Goal: Information Seeking & Learning: Learn about a topic

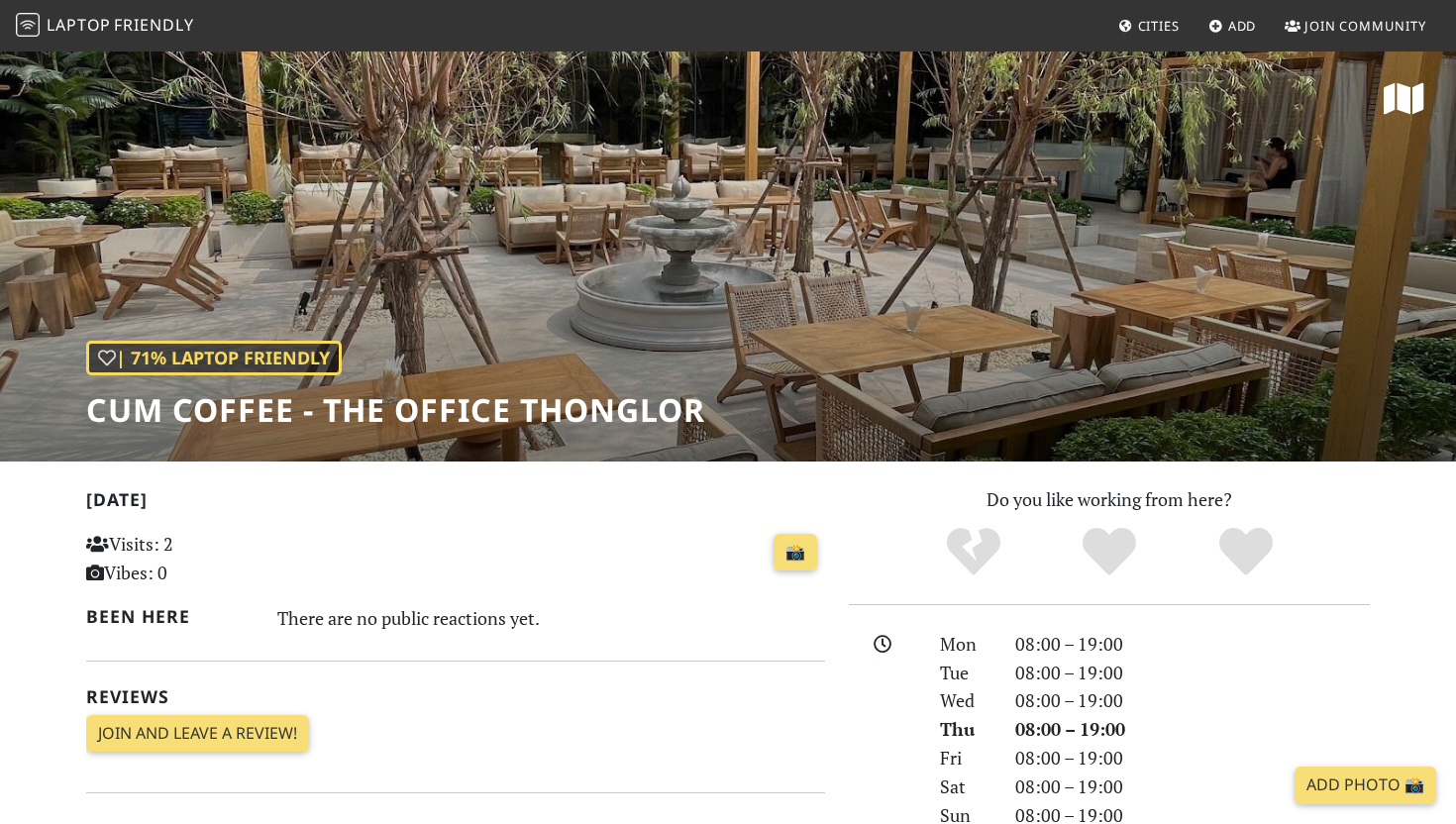
click at [163, 23] on span "Friendly" at bounding box center [153, 25] width 80 height 22
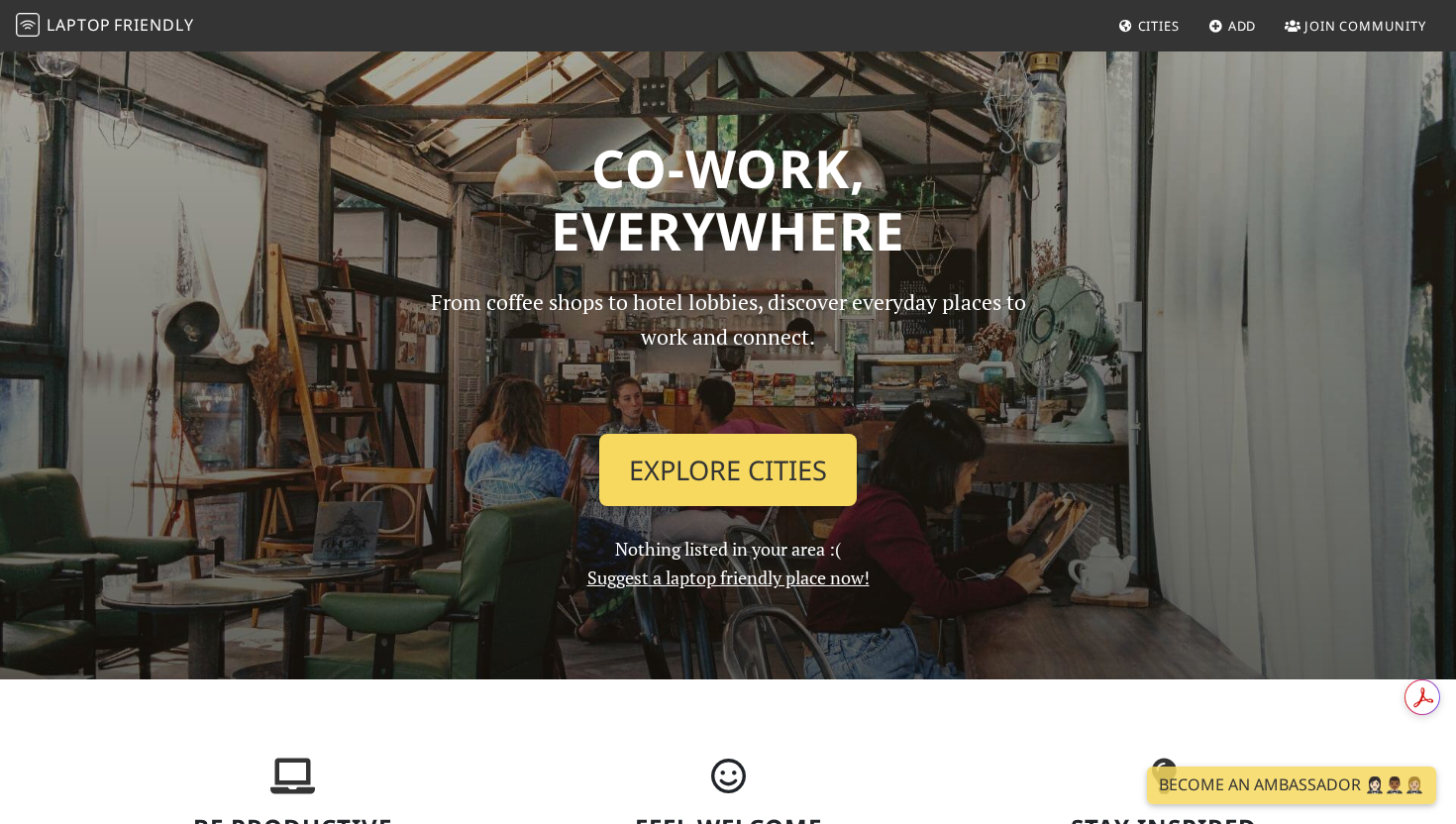
click at [767, 479] on link "Explore Cities" at bounding box center [728, 471] width 258 height 74
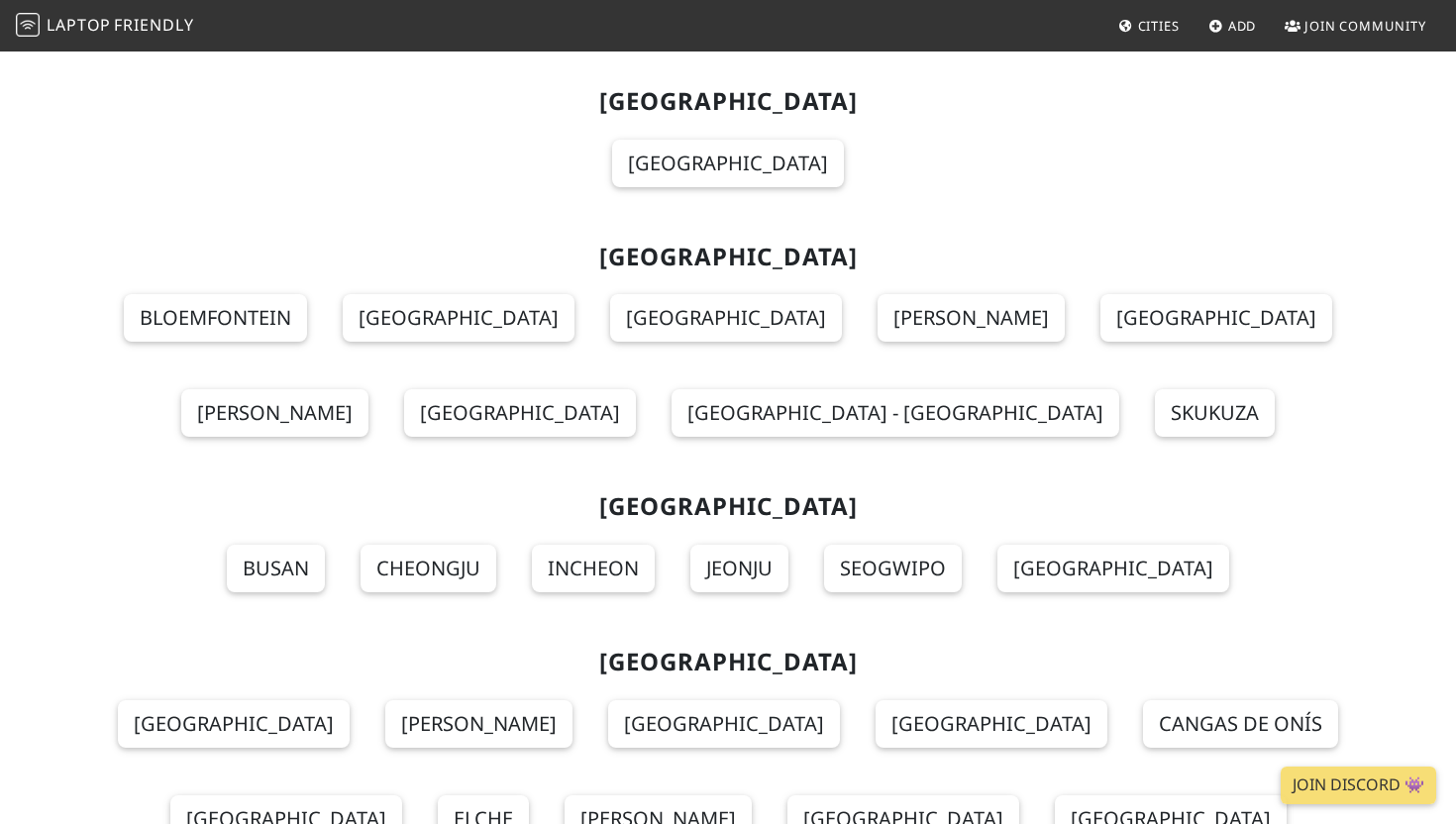
scroll to position [19892, 0]
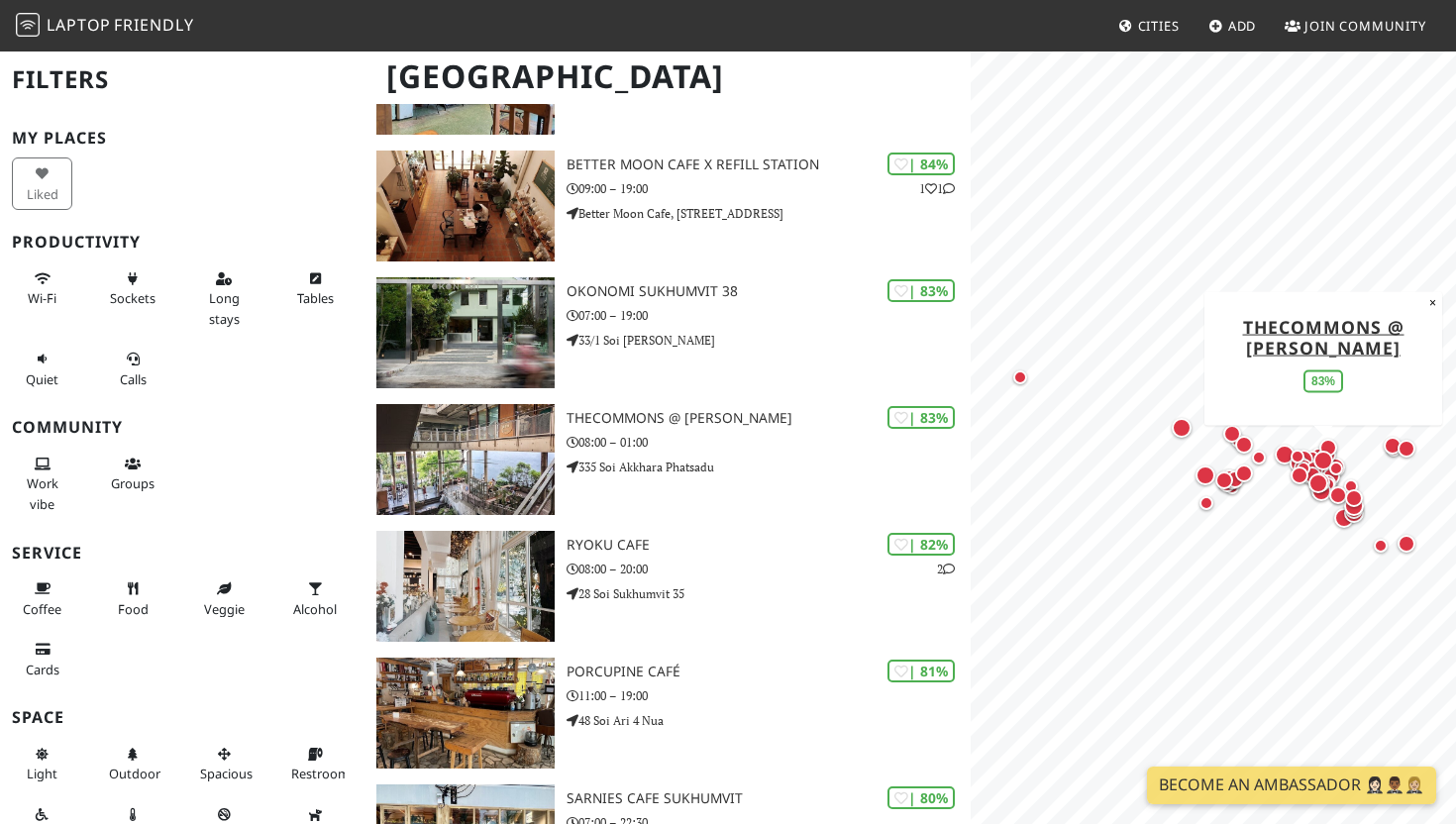
scroll to position [1884, 0]
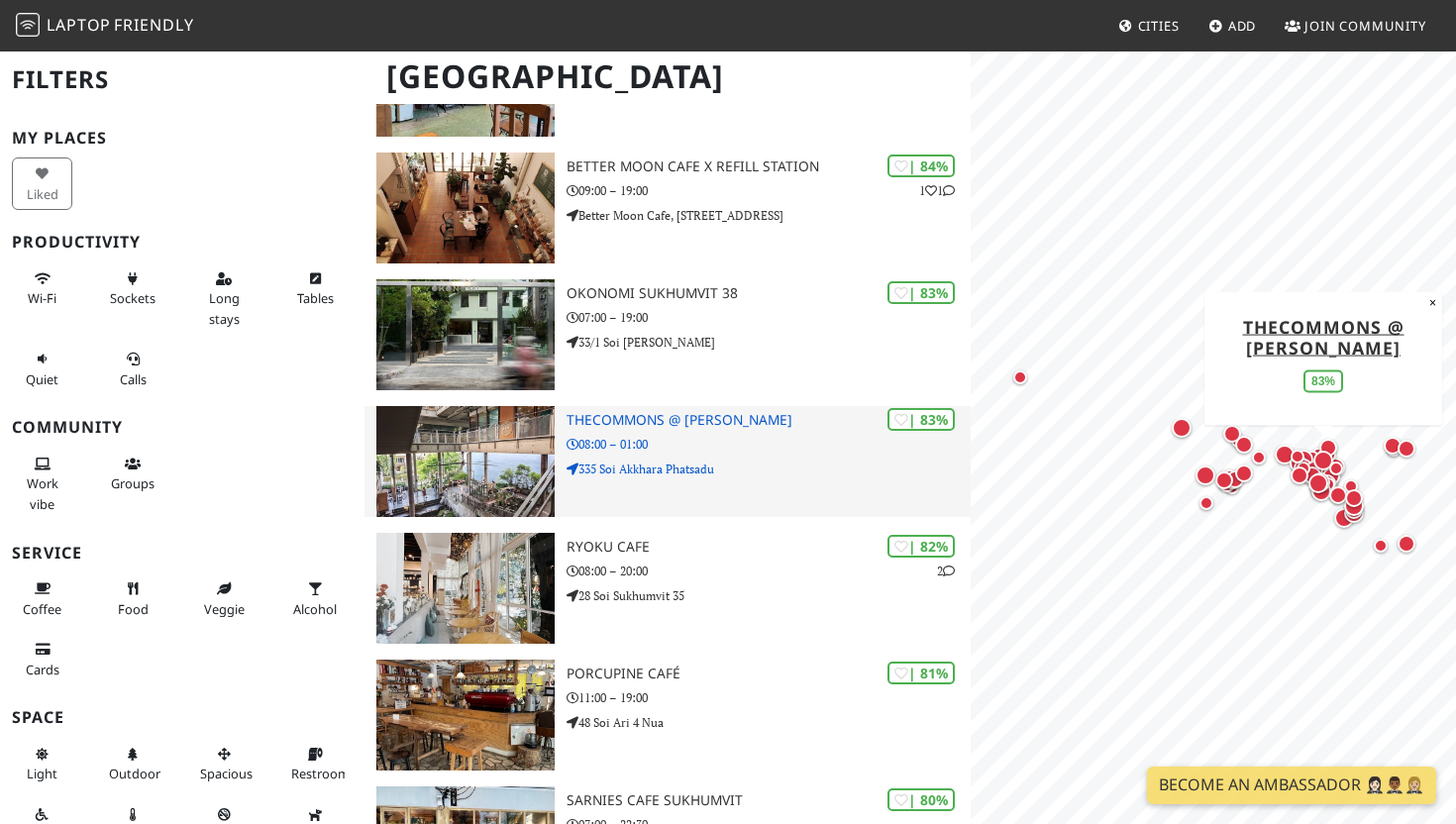
click at [695, 434] on div "| 83% theCOMMONS @ Thong Lor 08:00 – 01:00 335 Soi Akkhara Phatsadu" at bounding box center [768, 461] width 404 height 110
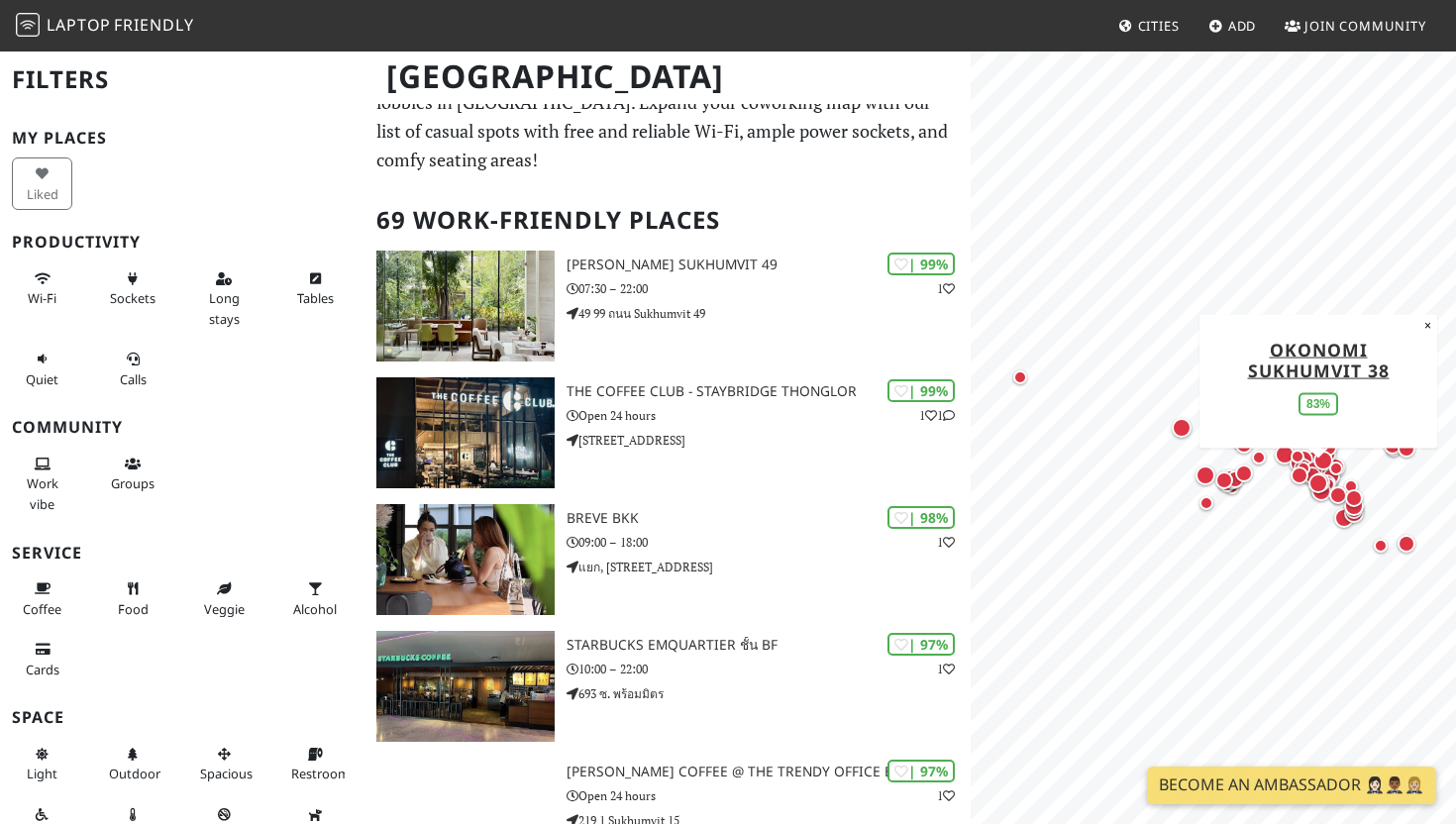
scroll to position [0, 0]
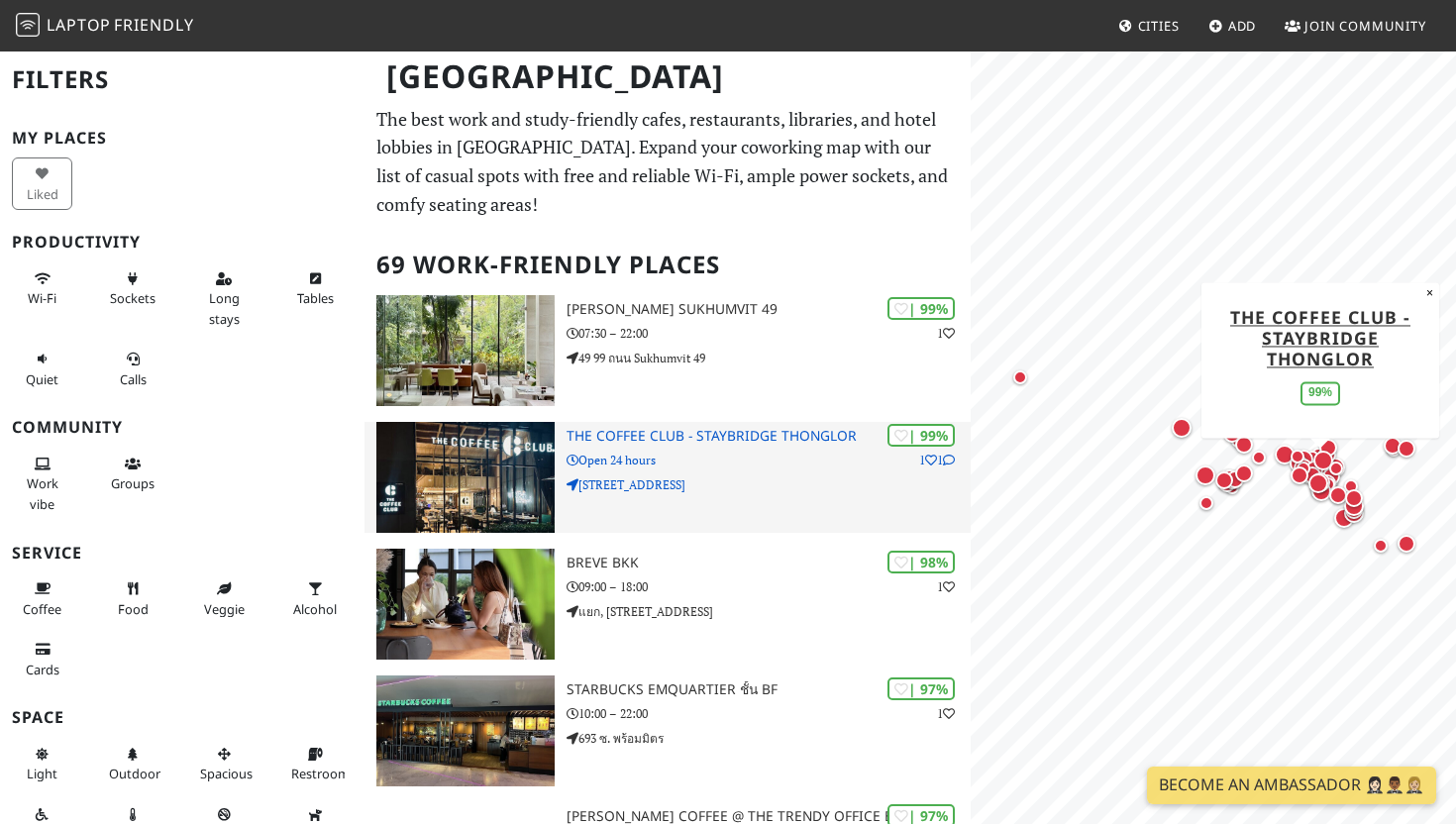
click at [709, 446] on div "| 99% 1 1 THE COFFEE CLUB - Staybridge Thonglor Open 24 hours 101 Soi Sukhumvit…" at bounding box center [768, 477] width 404 height 110
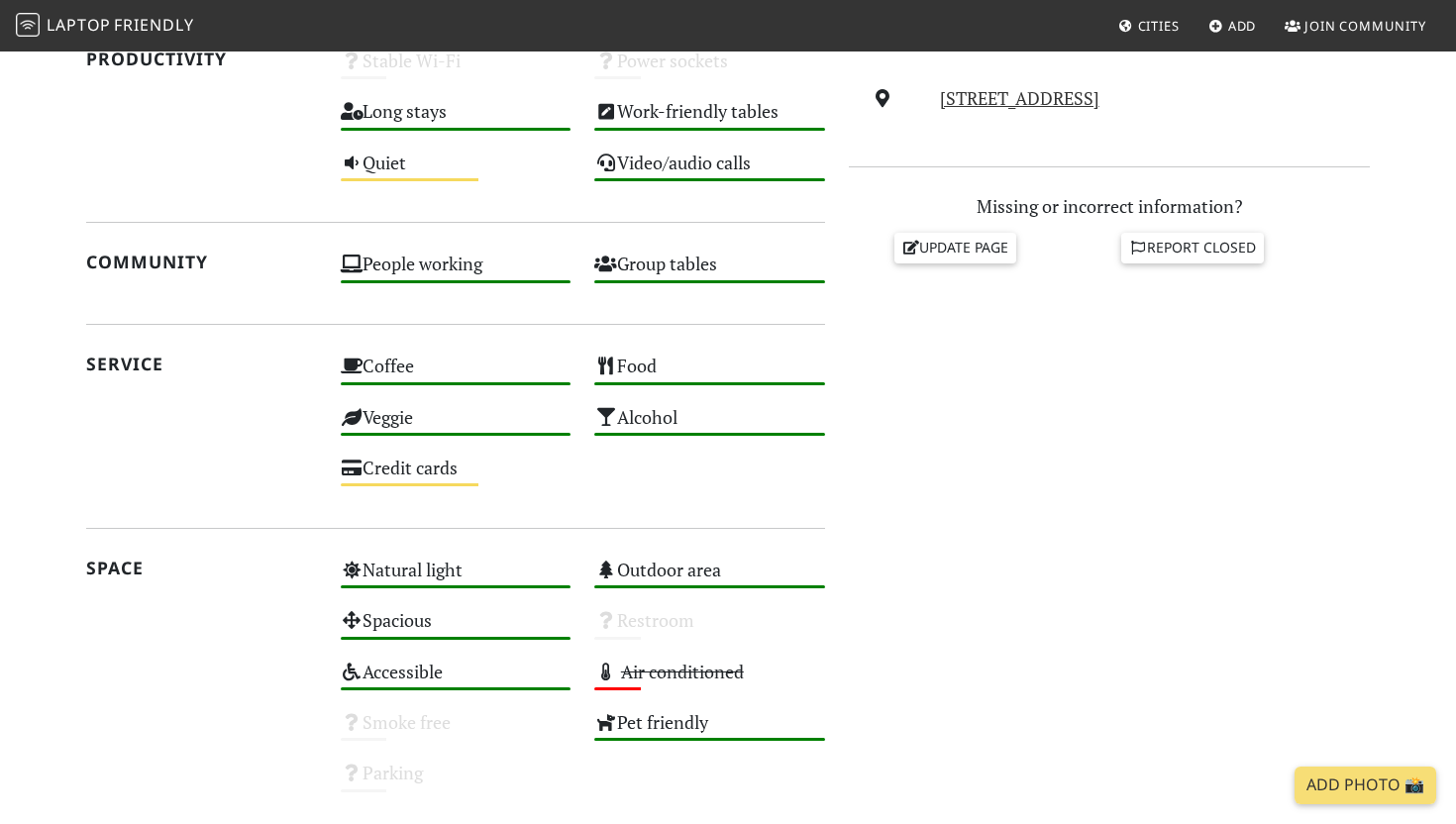
scroll to position [850, 0]
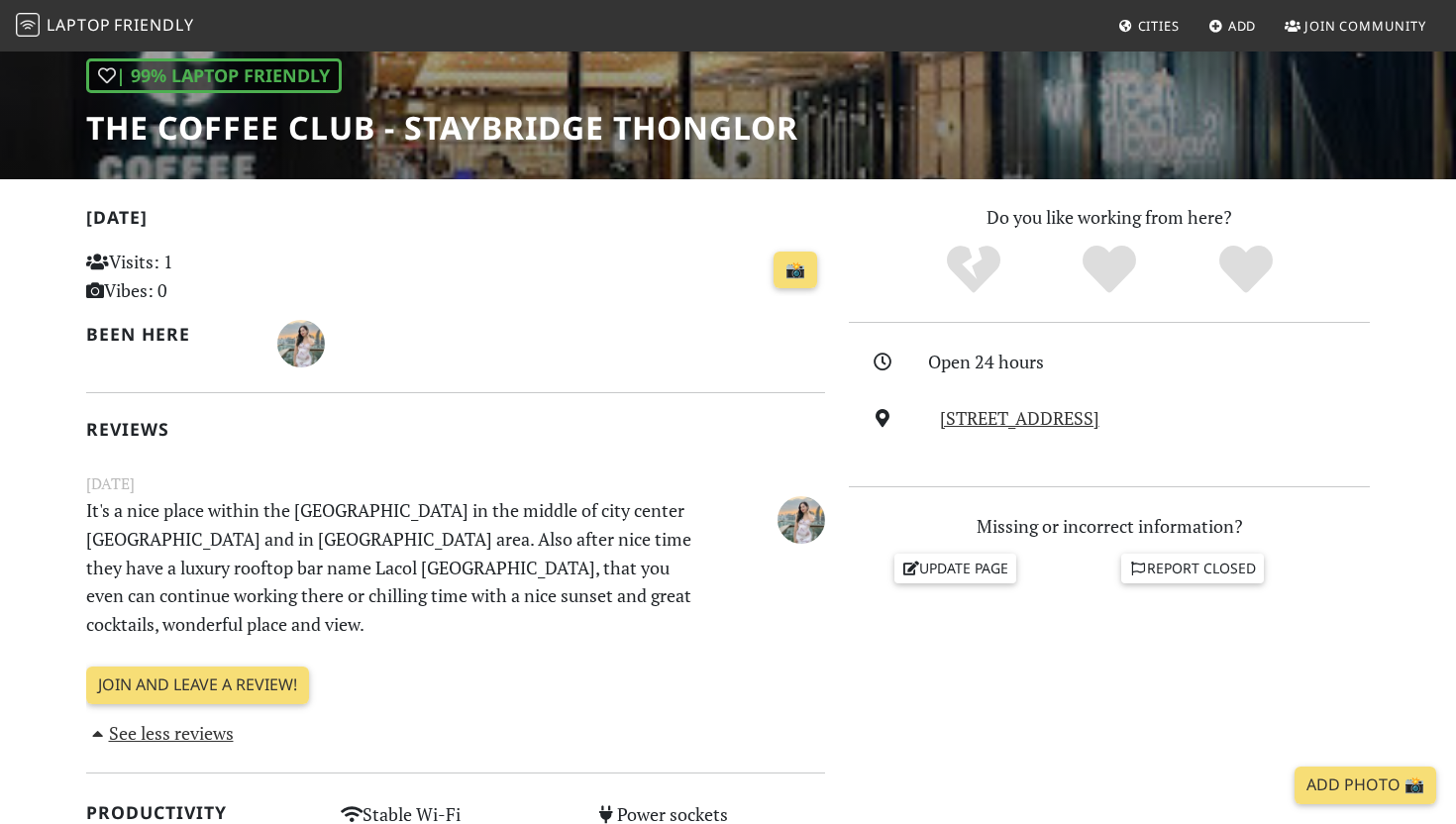
scroll to position [288, 0]
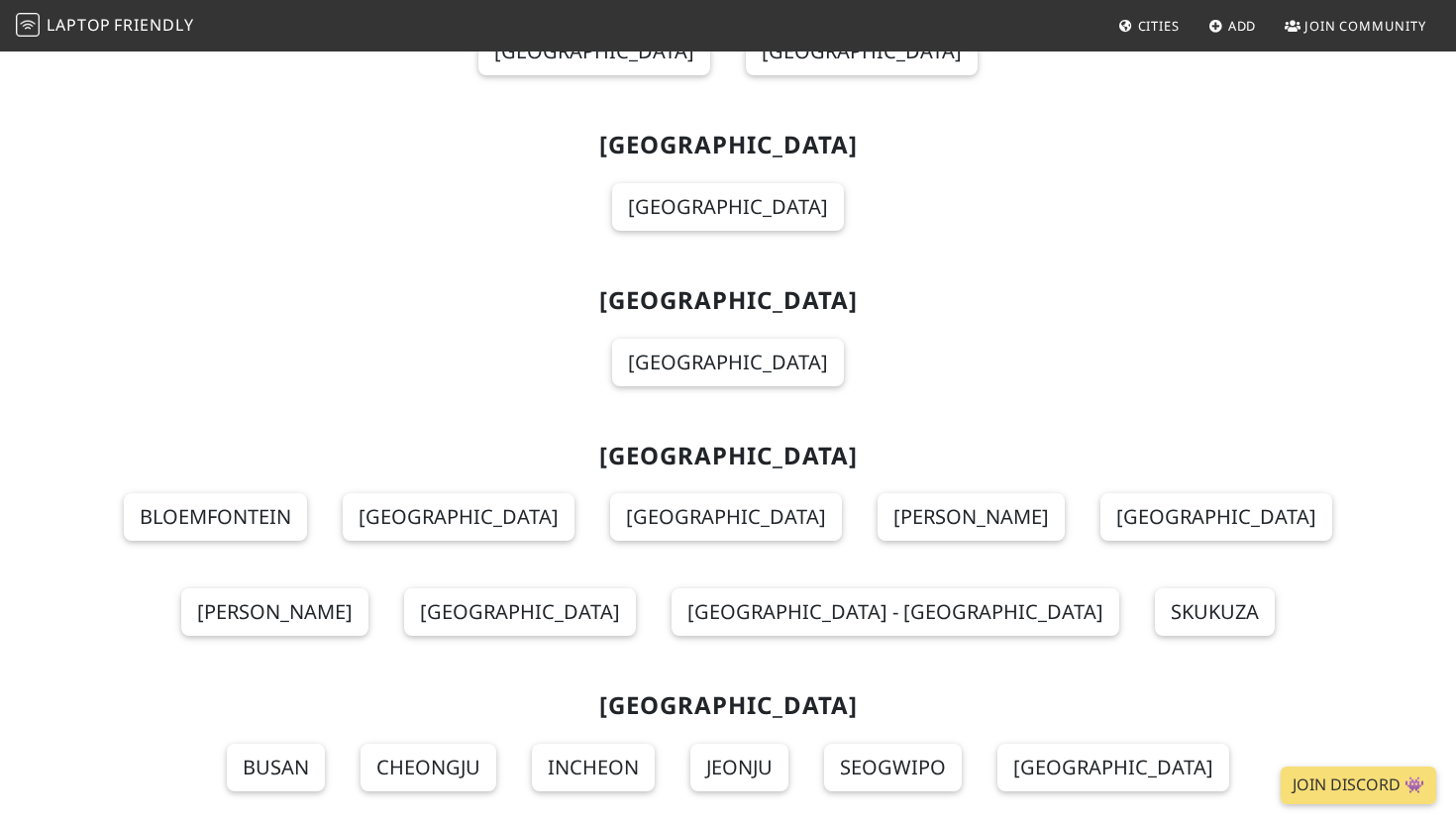
scroll to position [19892, 0]
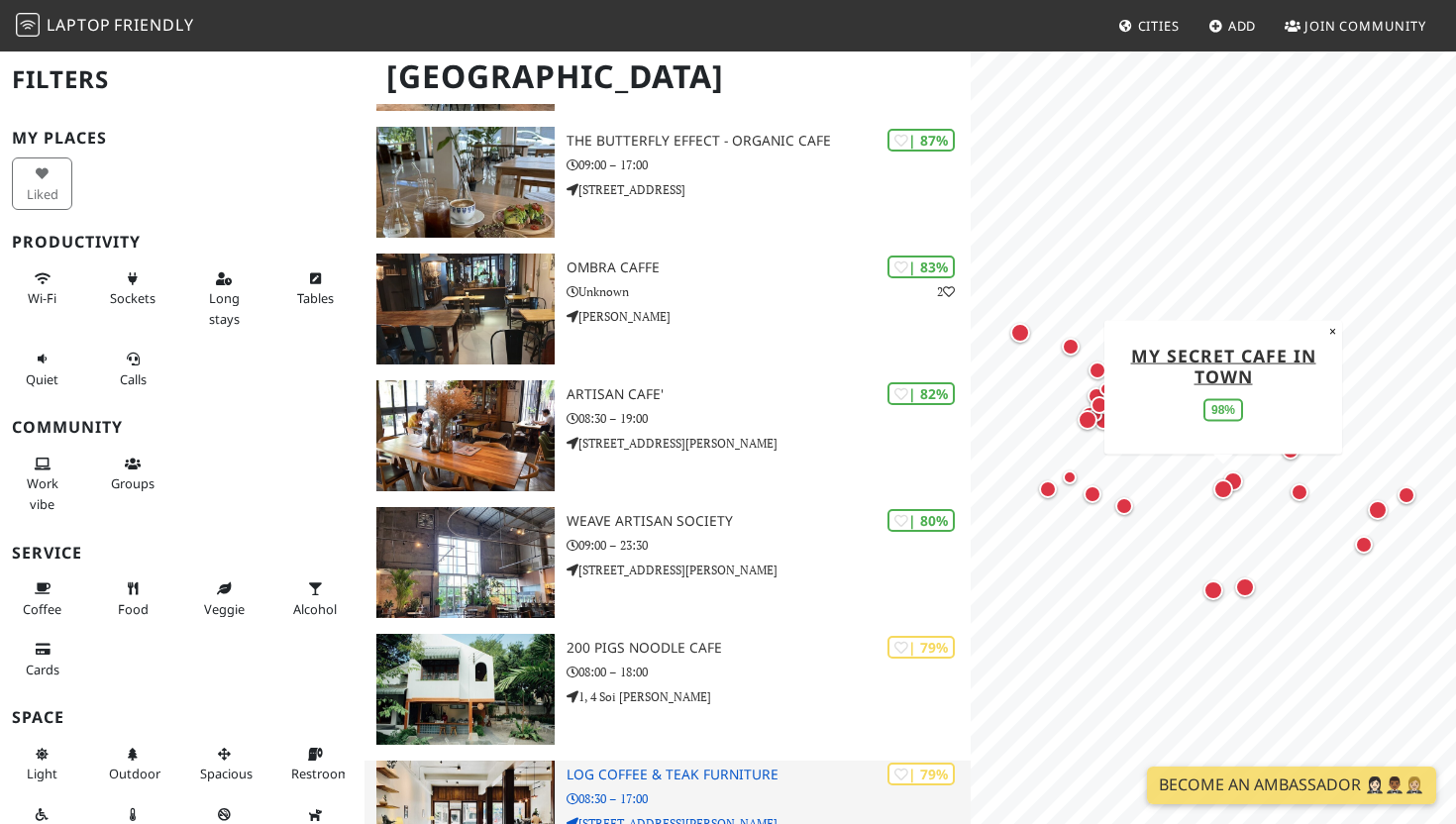
scroll to position [932, 0]
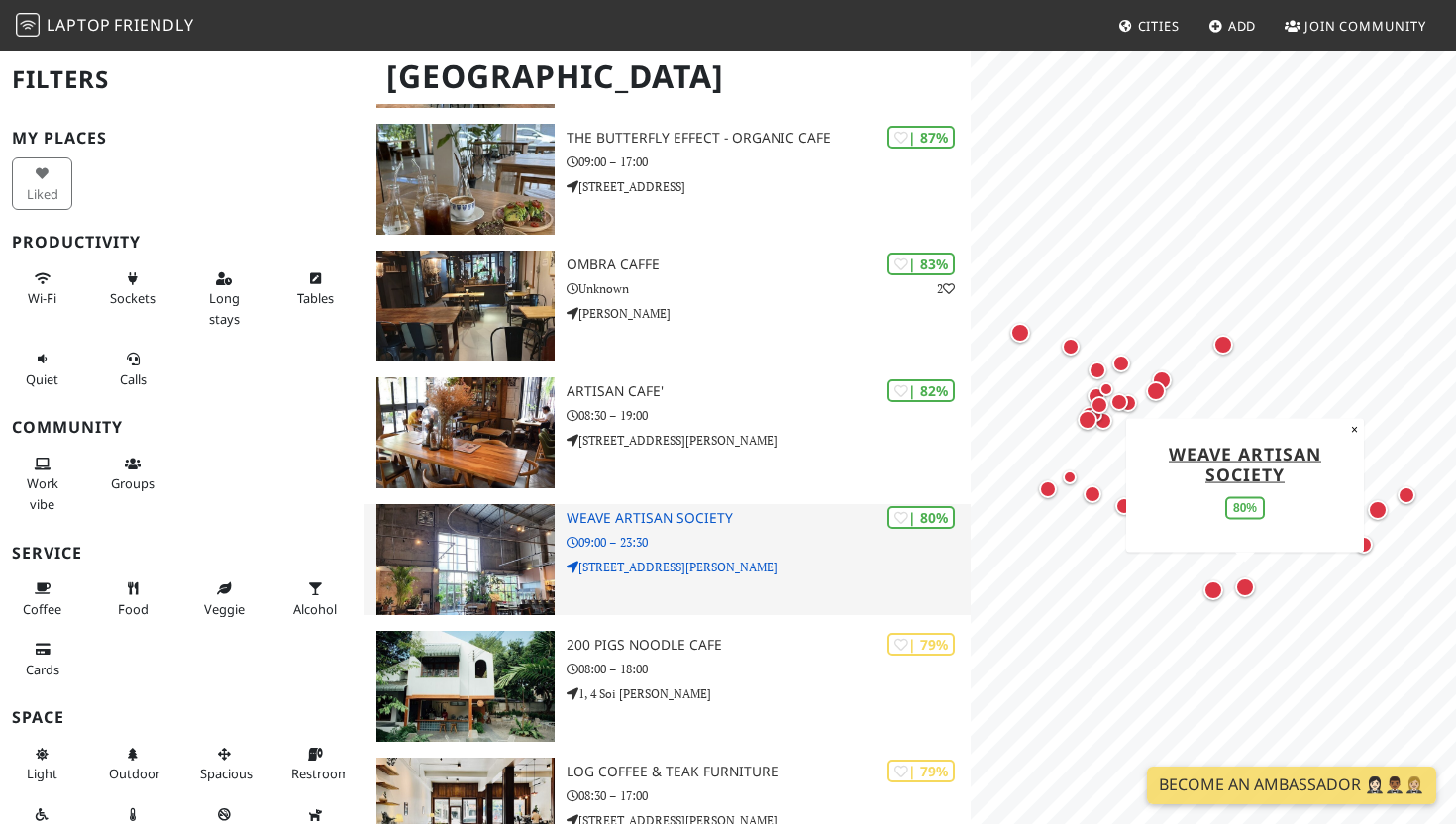
click at [690, 512] on h3 "Weave Artisan Society" at bounding box center [768, 518] width 404 height 17
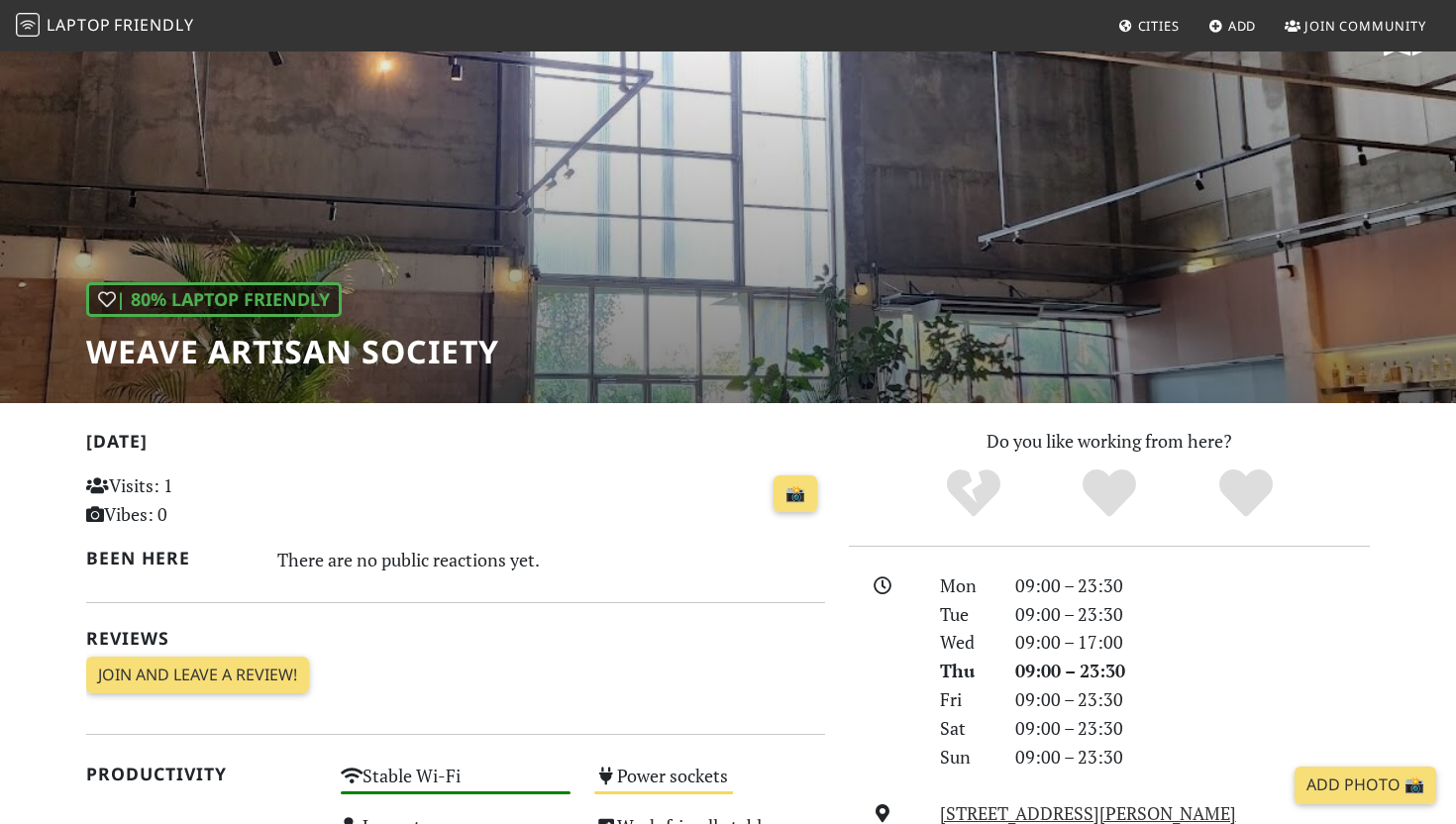
scroll to position [77, 0]
